Goal: Task Accomplishment & Management: Use online tool/utility

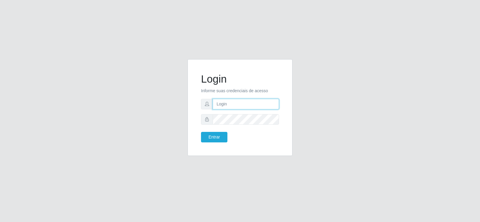
click at [224, 103] on input "text" at bounding box center [246, 104] width 66 height 10
type input "[PERSON_NAME]"
click at [201, 132] on button "Entrar" at bounding box center [214, 137] width 26 height 10
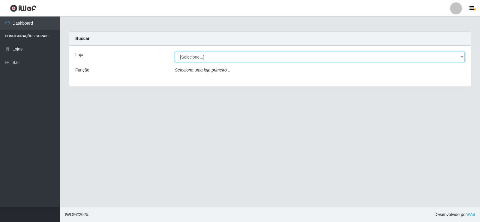
click at [233, 58] on select "[Selecione...] Ideal - Conceição" at bounding box center [320, 57] width 290 height 10
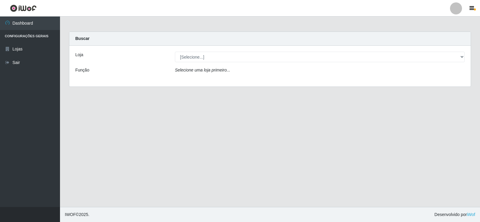
click at [230, 81] on div "Loja [Selecione...] Ideal - Conceição Função Selecione uma loja primeiro..." at bounding box center [269, 66] width 401 height 41
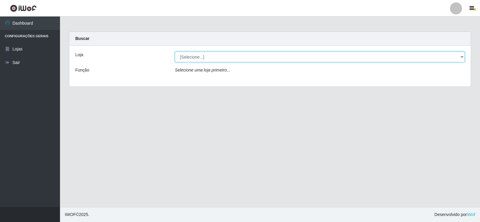
click at [229, 58] on select "[Selecione...] Ideal - Conceição" at bounding box center [320, 57] width 290 height 10
select select "231"
click at [175, 52] on select "[Selecione...] Ideal - Conceição" at bounding box center [320, 57] width 290 height 10
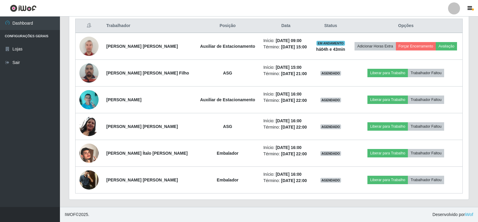
scroll to position [140, 0]
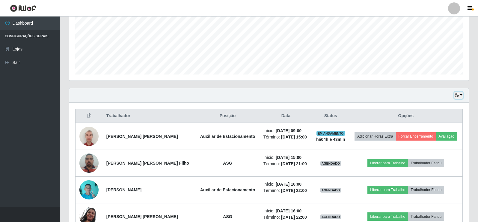
click at [457, 98] on button "button" at bounding box center [459, 95] width 8 height 7
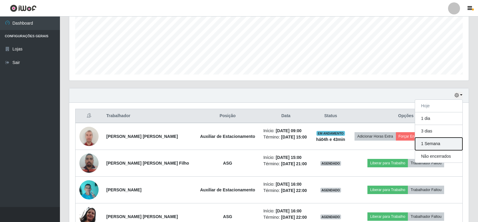
click at [439, 144] on button "1 Semana" at bounding box center [438, 143] width 47 height 13
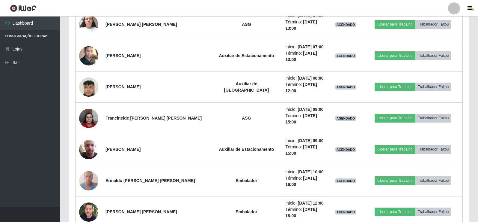
scroll to position [2971, 0]
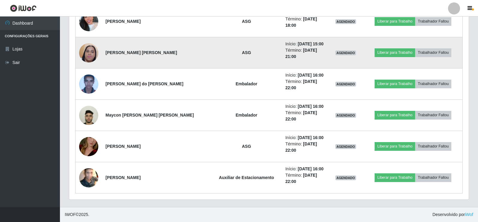
click at [364, 37] on td "Liberar para Trabalho Trabalhador Faltou" at bounding box center [413, 52] width 99 height 31
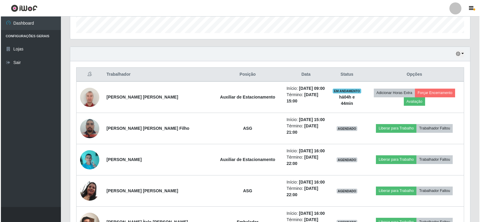
scroll to position [0, 0]
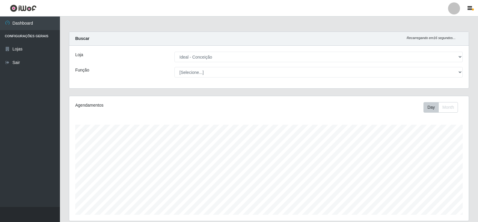
click at [453, 10] on div at bounding box center [454, 8] width 12 height 12
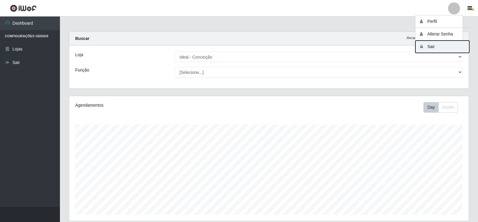
click at [446, 48] on button "Sair" at bounding box center [443, 46] width 54 height 12
